Goal: Book appointment/travel/reservation

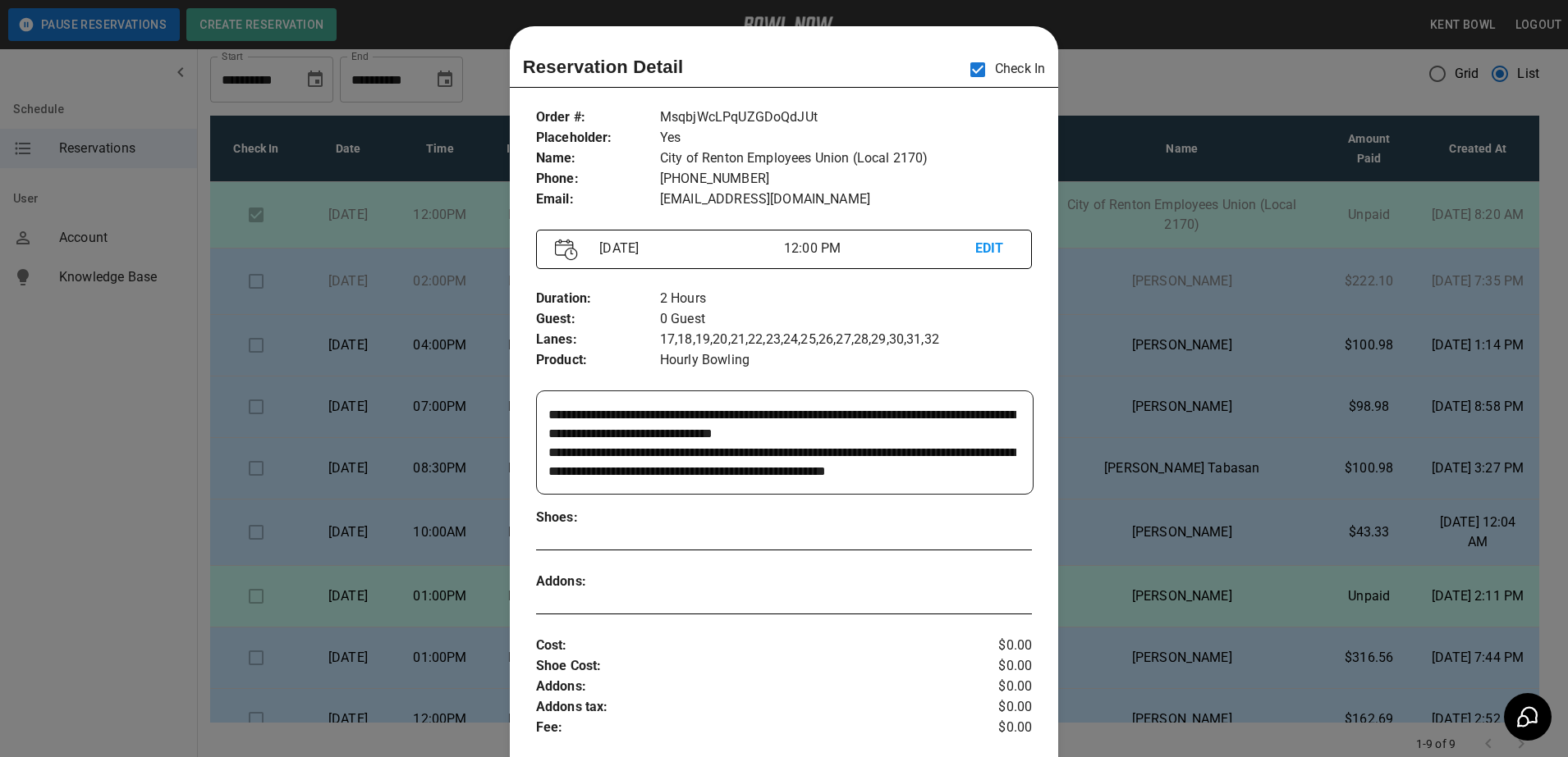
scroll to position [264, 0]
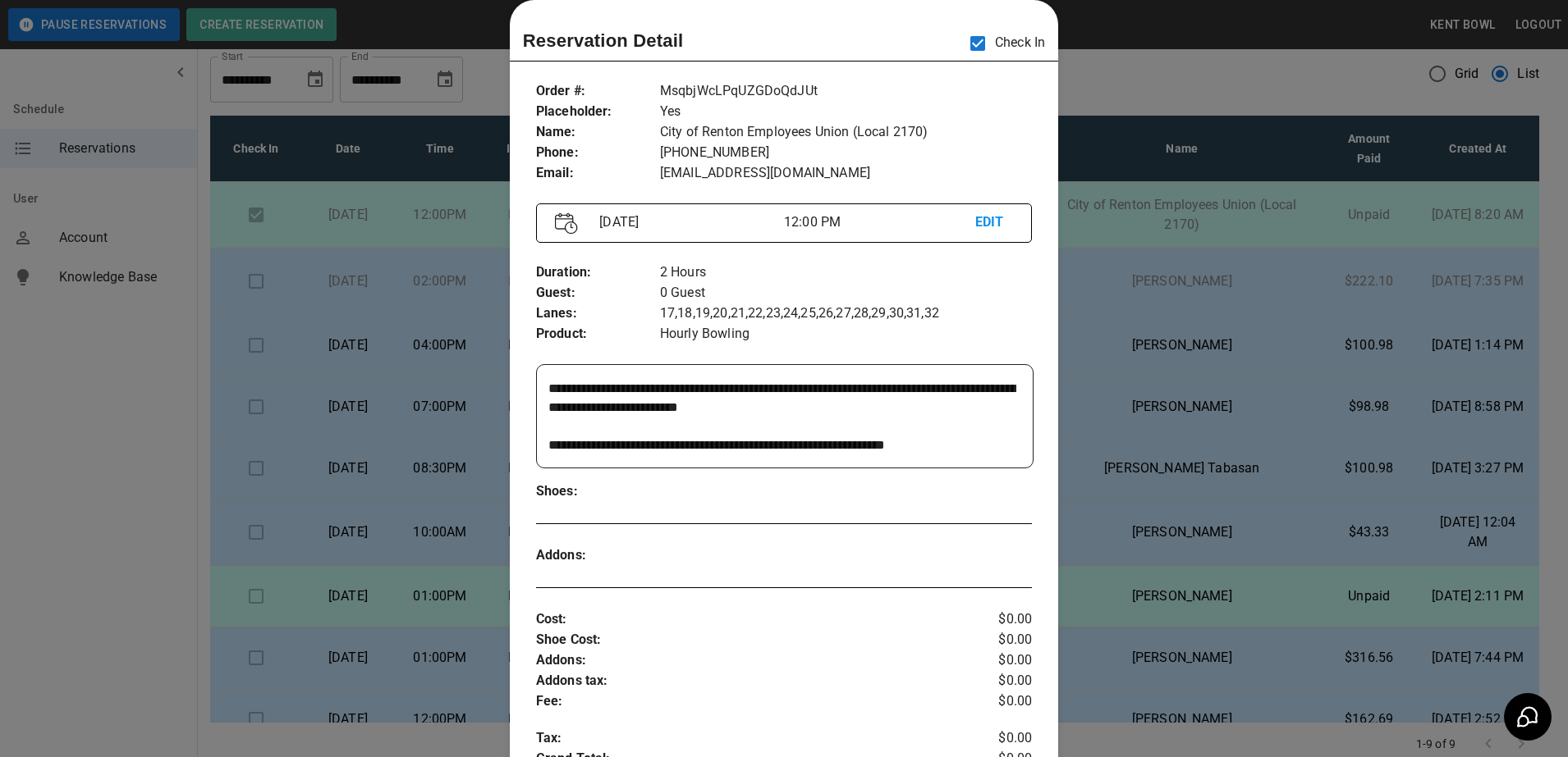
click at [97, 443] on div at bounding box center [784, 378] width 1568 height 757
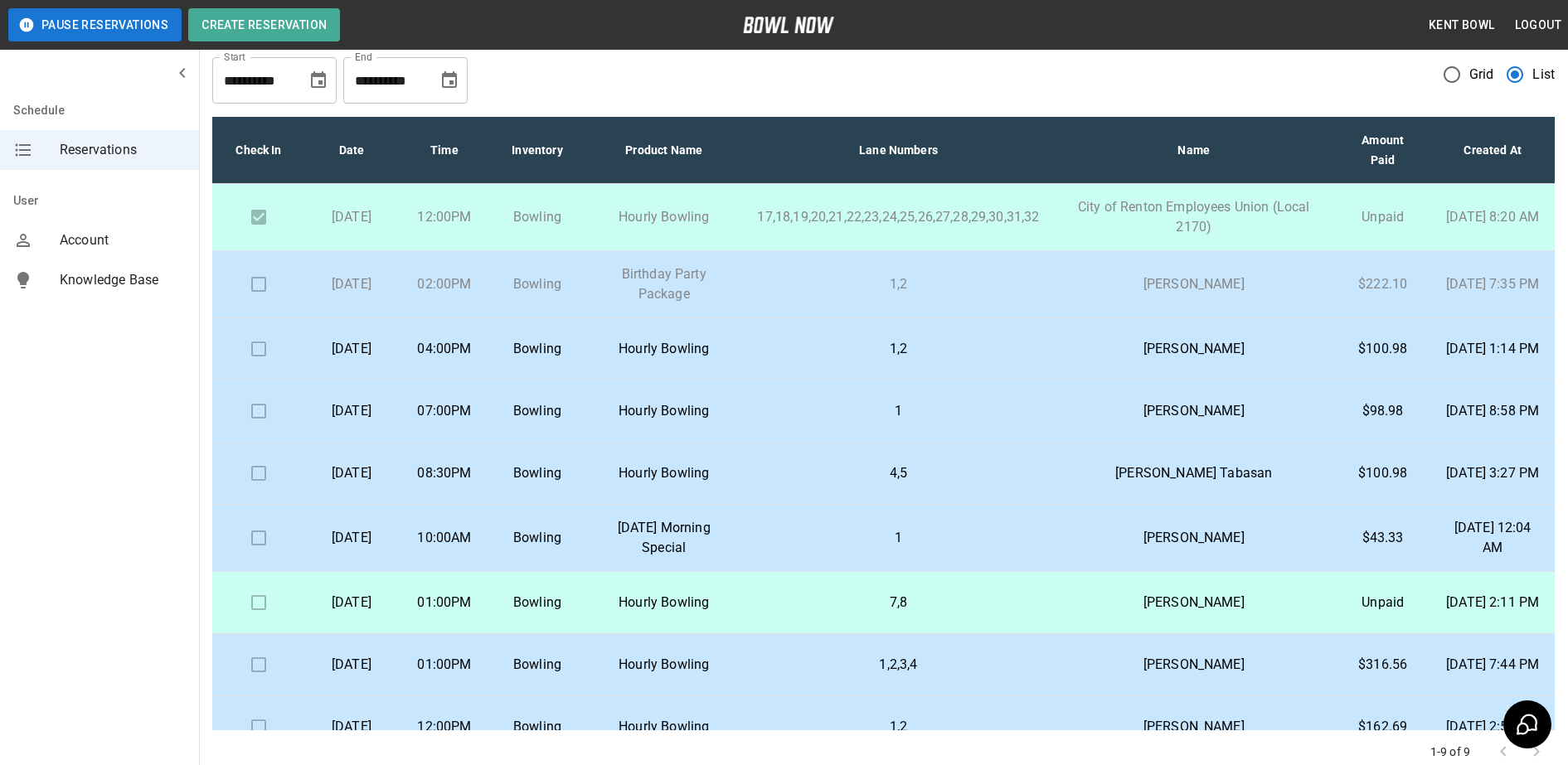
click at [261, 288] on td at bounding box center [258, 285] width 93 height 68
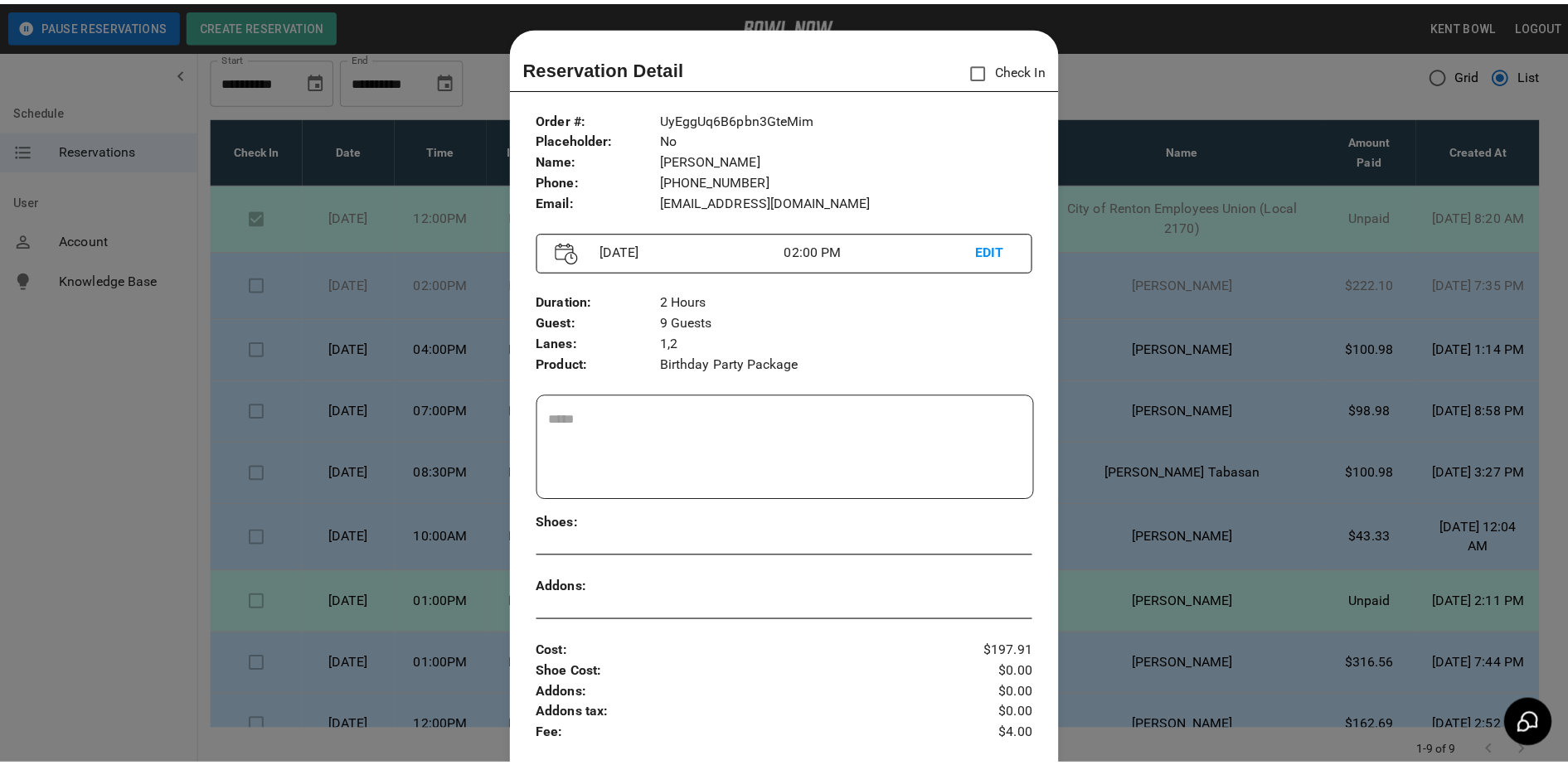
scroll to position [27, 0]
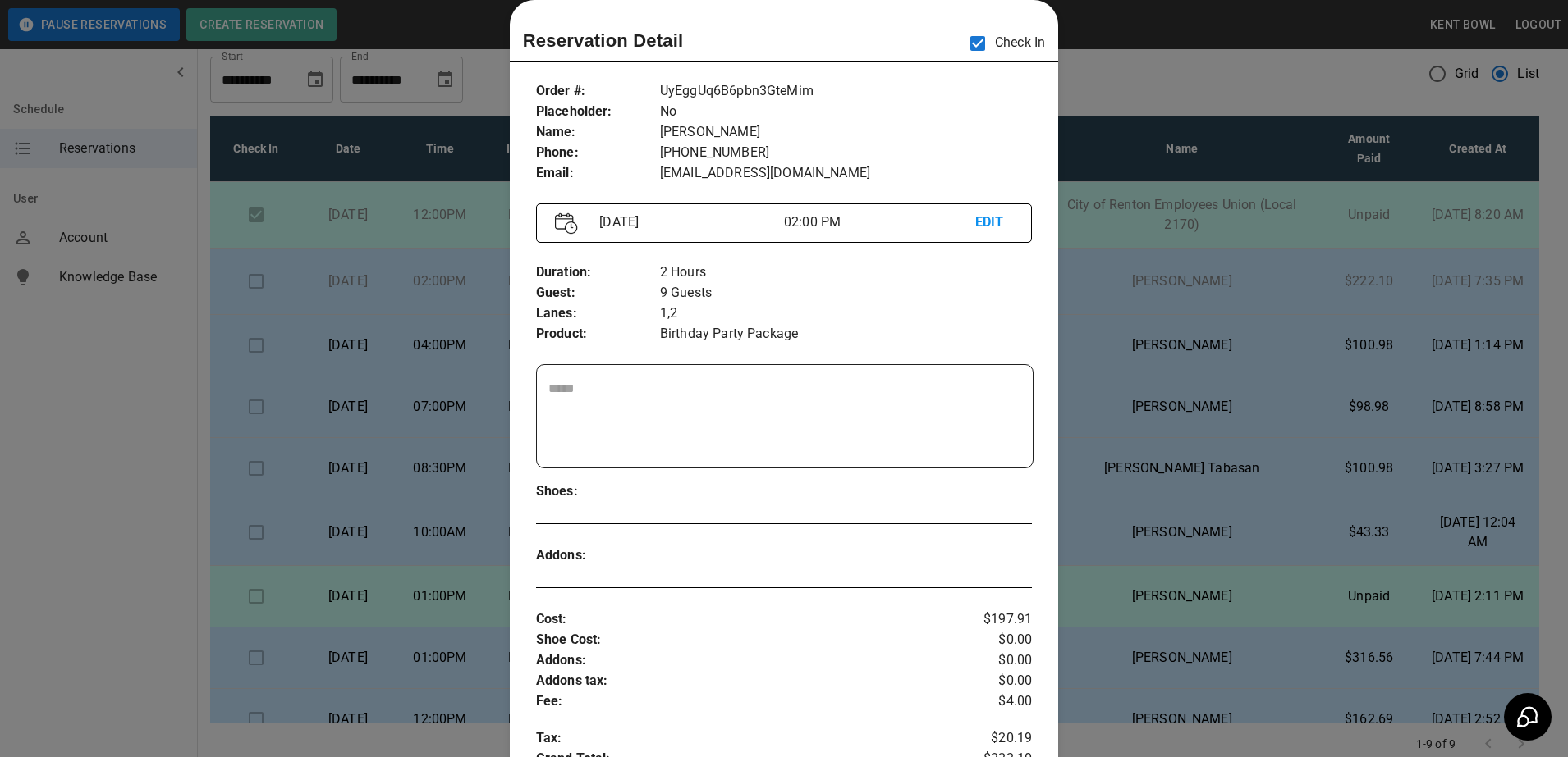
click at [73, 444] on div at bounding box center [784, 378] width 1568 height 757
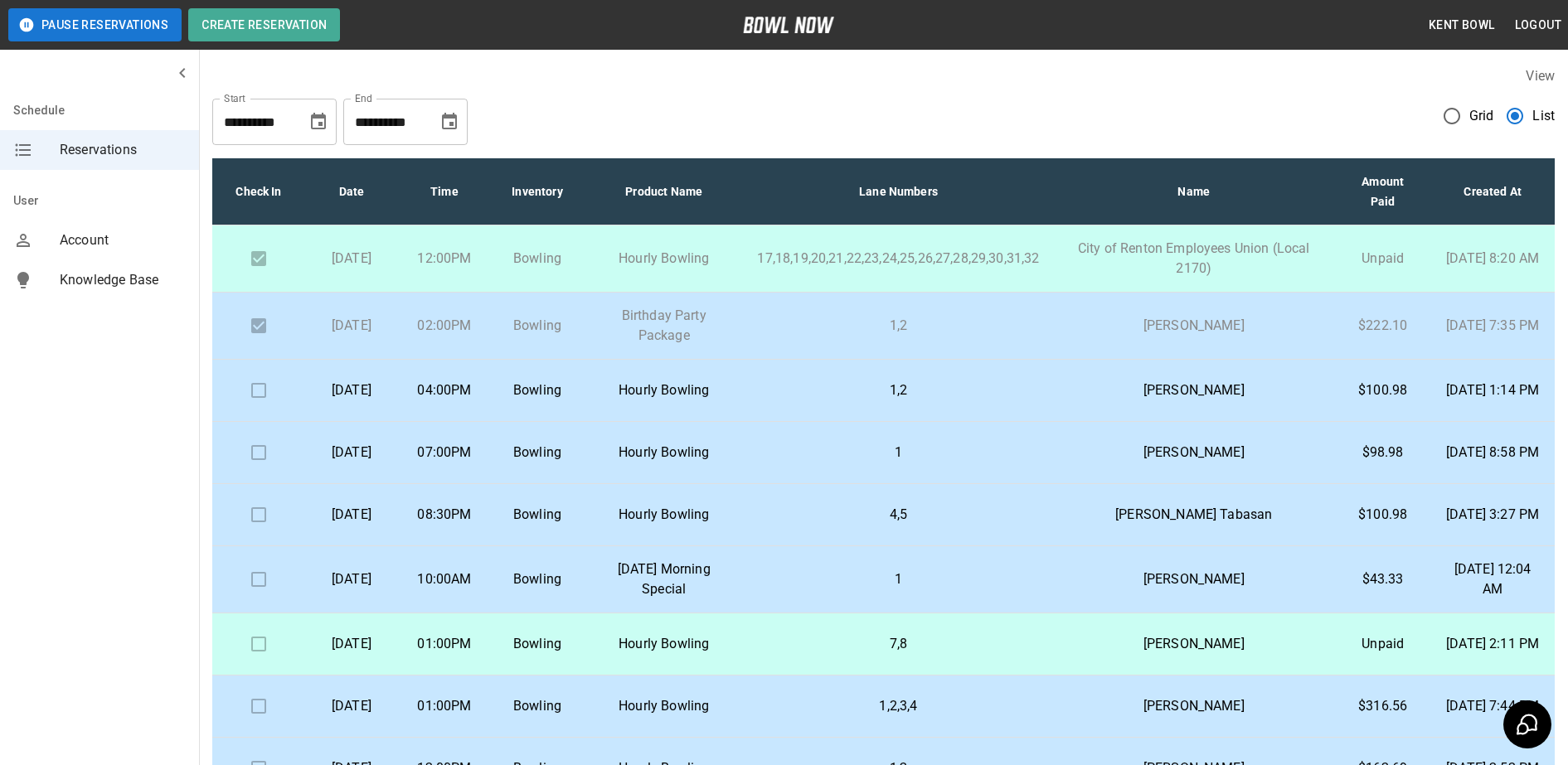
click at [731, 389] on p "Hourly Bowling" at bounding box center [664, 390] width 133 height 20
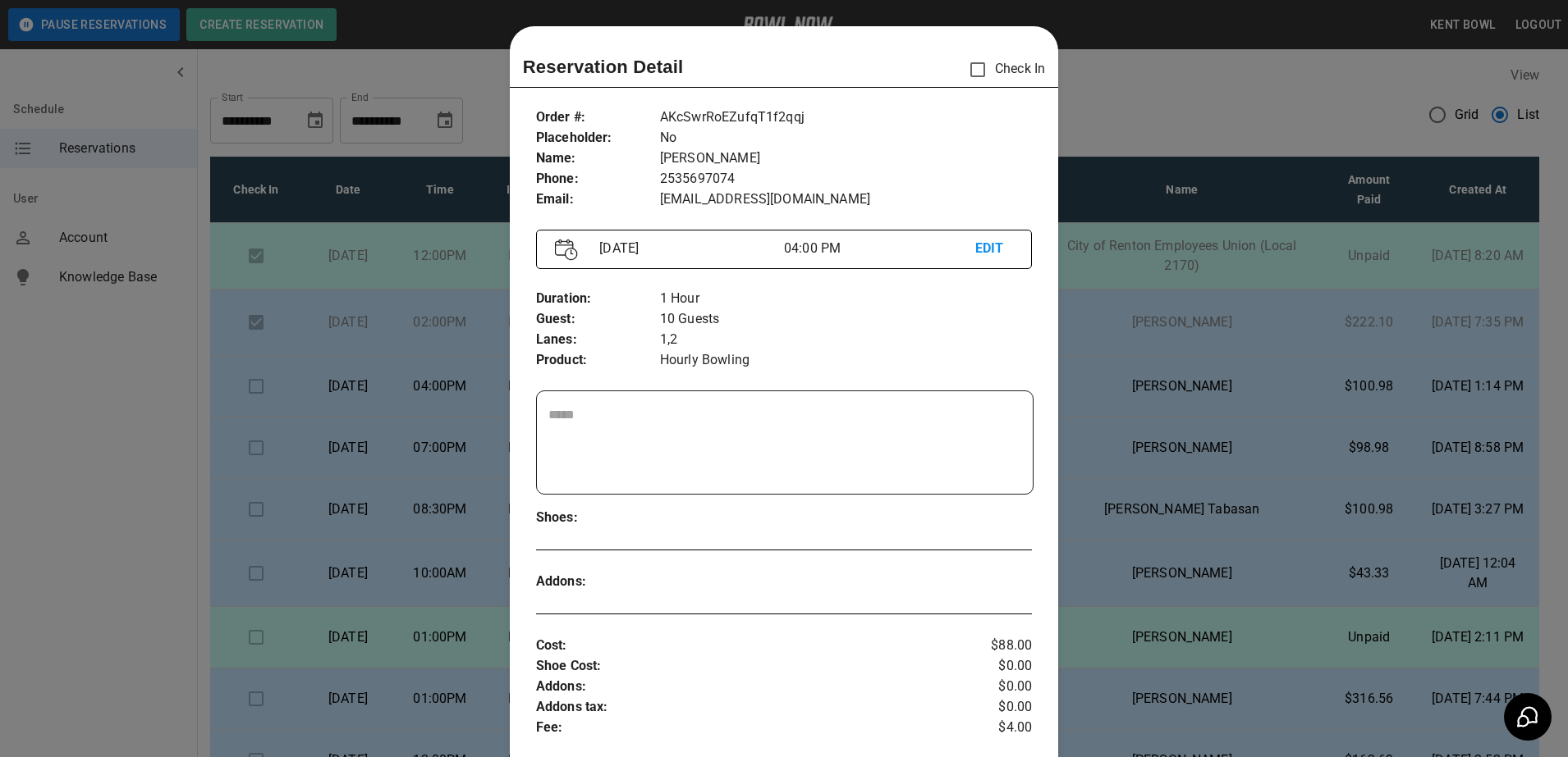
scroll to position [27, 0]
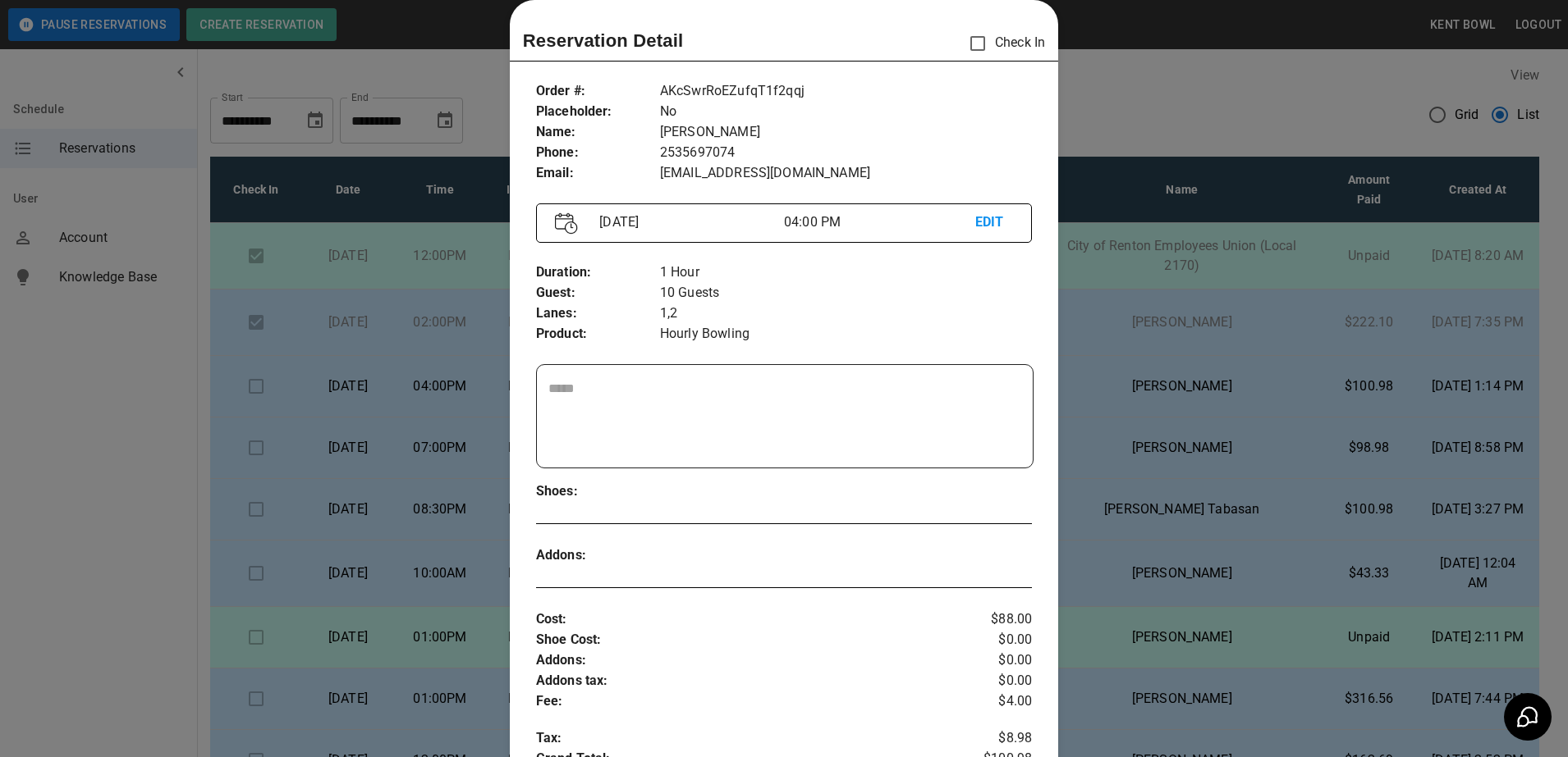
click at [147, 433] on div at bounding box center [784, 378] width 1568 height 757
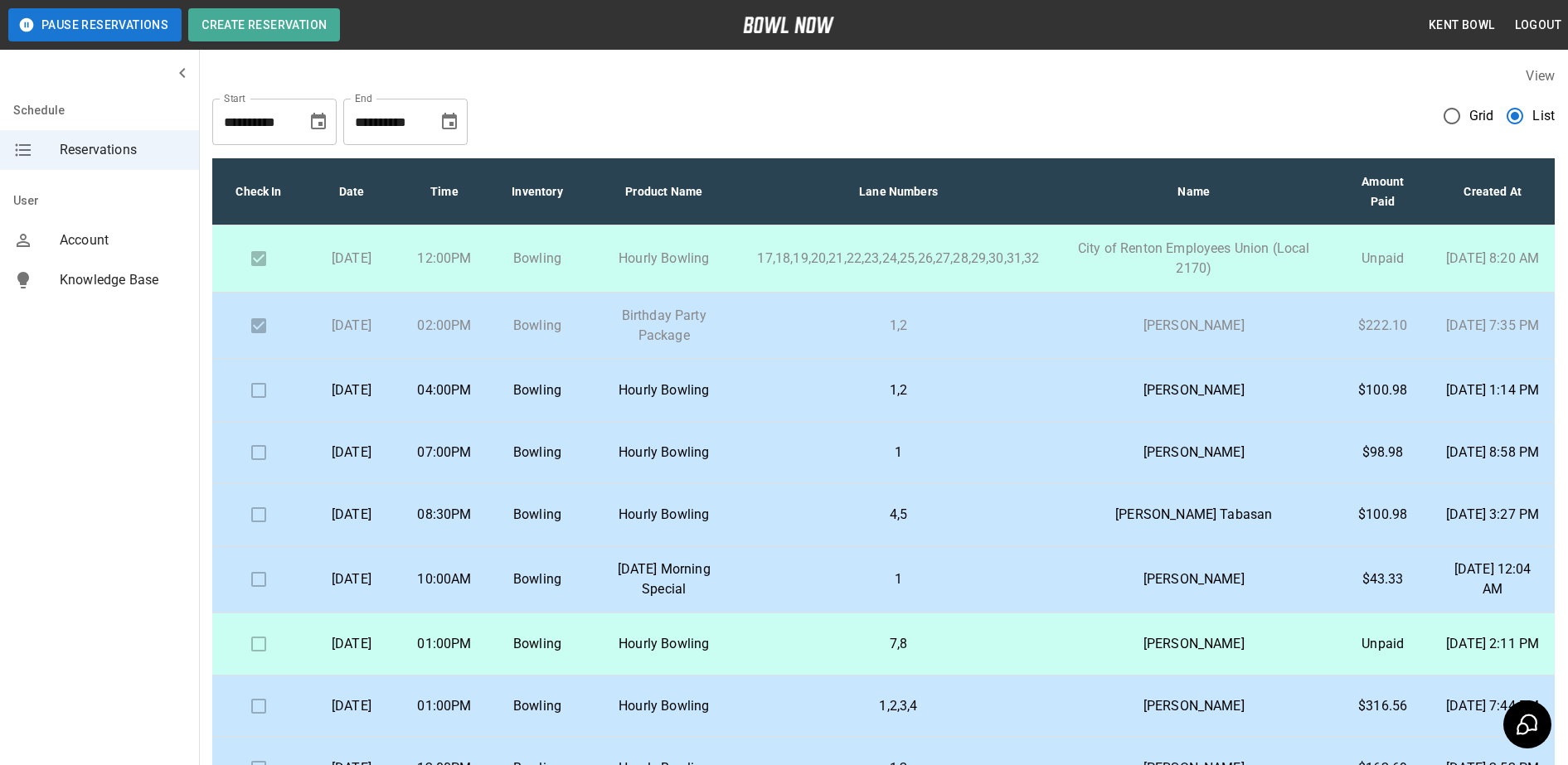
click at [683, 325] on p "Birthday Party Package" at bounding box center [664, 325] width 133 height 40
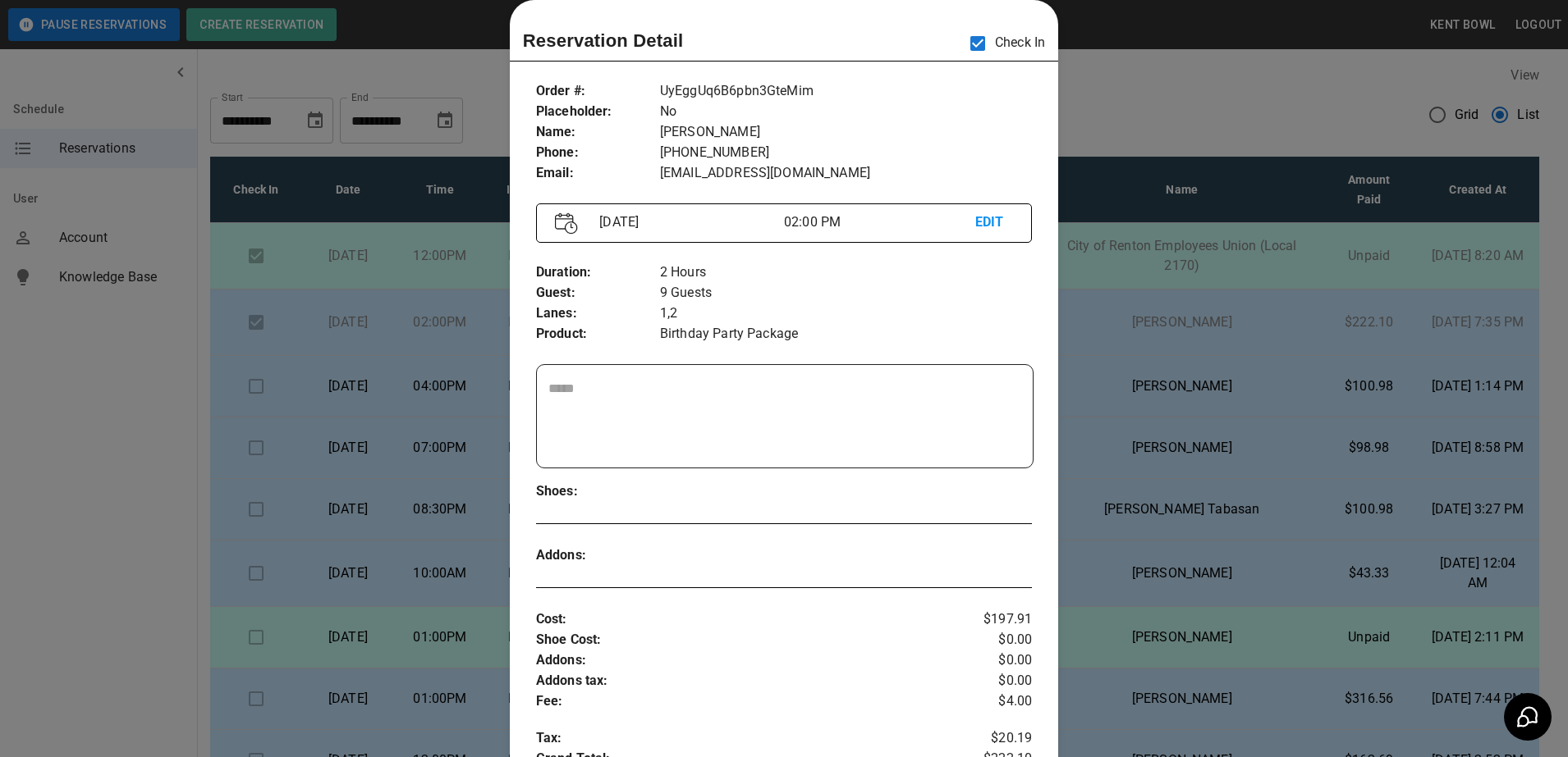
click at [144, 407] on div at bounding box center [784, 378] width 1568 height 757
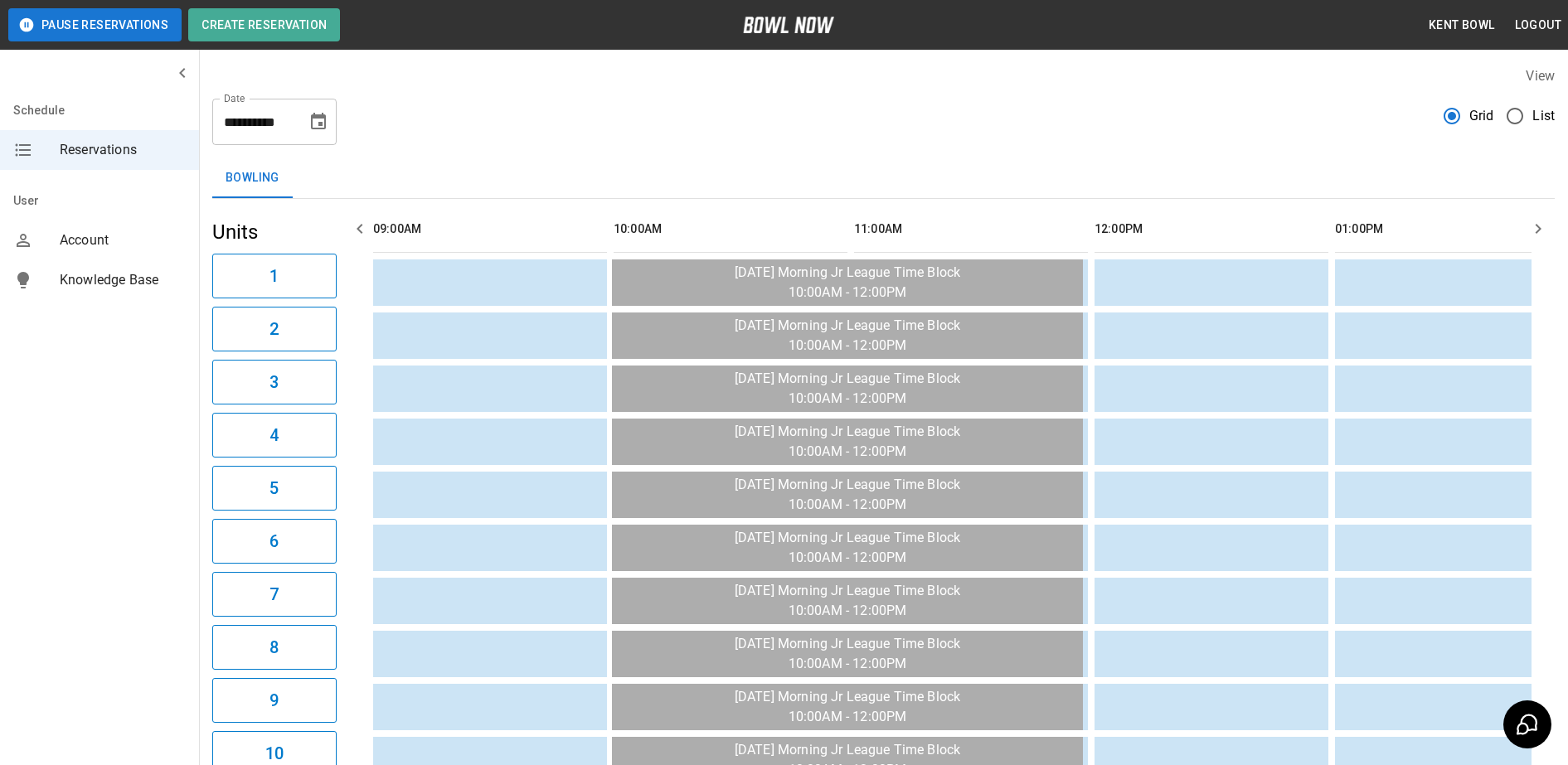
scroll to position [0, 1203]
